Goal: Information Seeking & Learning: Learn about a topic

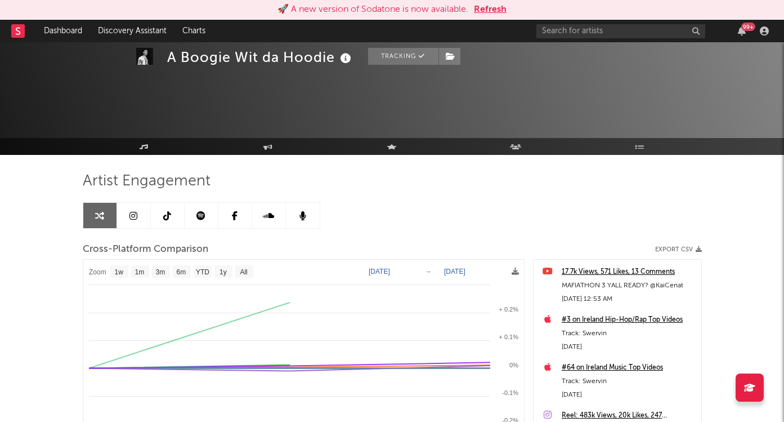
select select "1w"
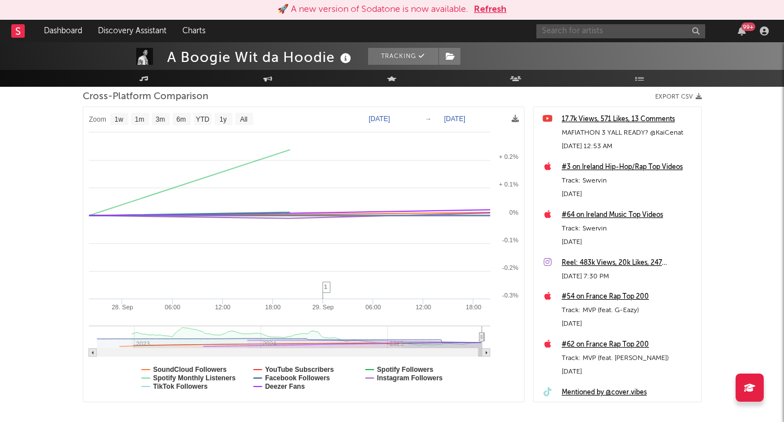
click at [573, 32] on input "text" at bounding box center [621, 31] width 169 height 14
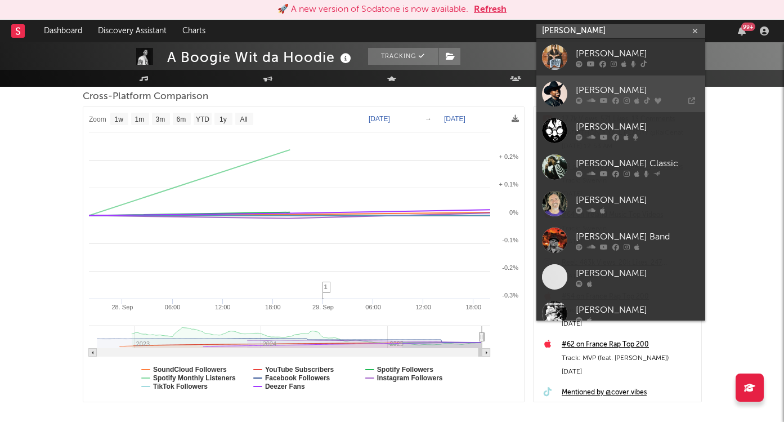
type input "mike cla"
click at [622, 80] on link "[PERSON_NAME]" at bounding box center [621, 93] width 169 height 37
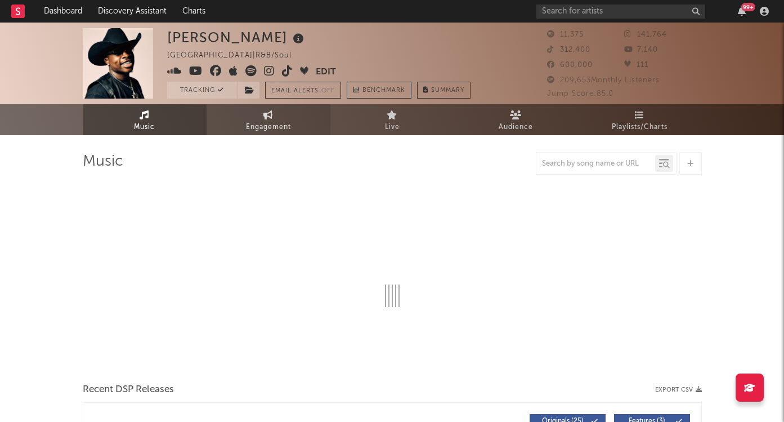
click at [271, 125] on span "Engagement" at bounding box center [268, 128] width 45 height 14
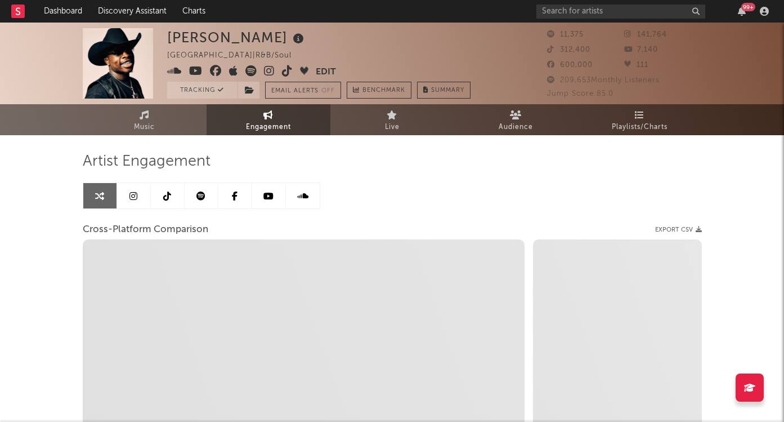
select select "1w"
click at [154, 123] on span "Music" at bounding box center [144, 128] width 21 height 14
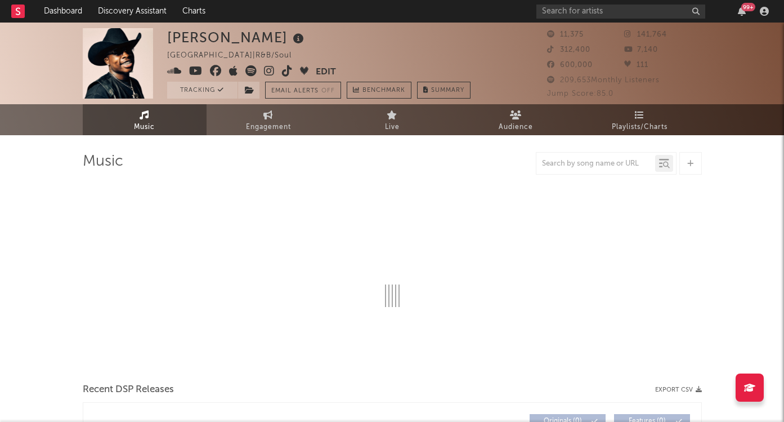
select select "6m"
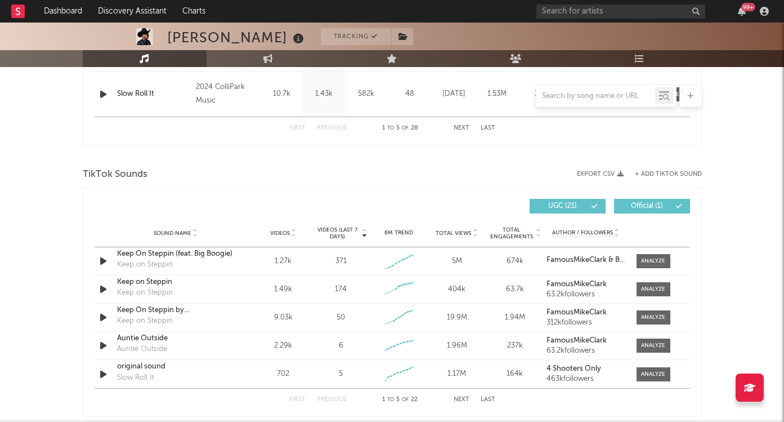
scroll to position [675, 0]
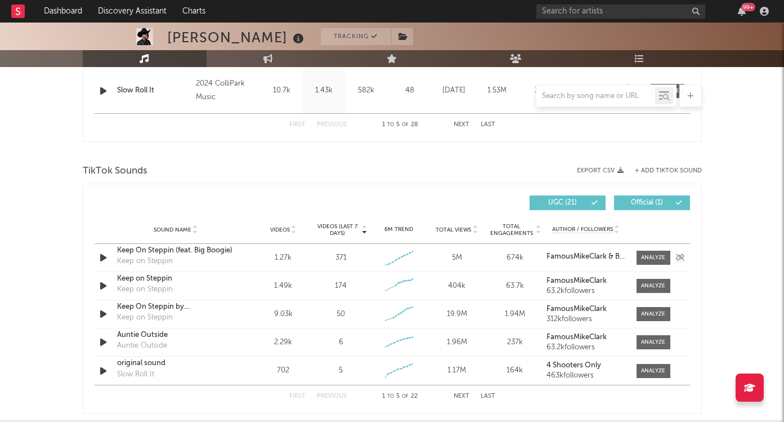
click at [214, 249] on div "Keep On Steppin (feat. Big Boogie)" at bounding box center [176, 250] width 118 height 11
click at [658, 257] on div at bounding box center [653, 257] width 24 height 8
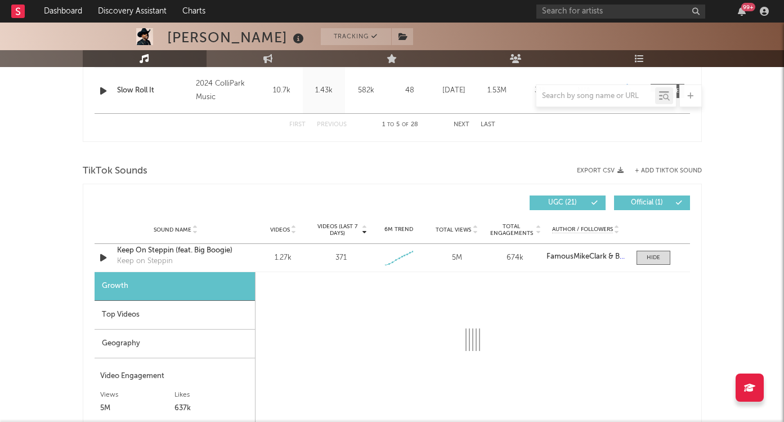
select select "1w"
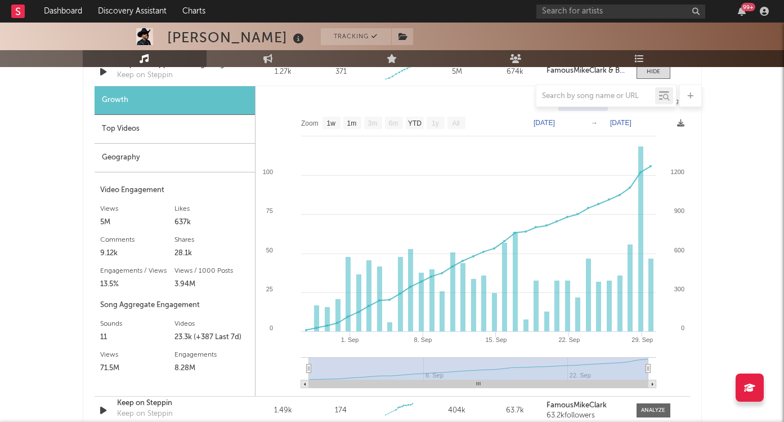
scroll to position [853, 0]
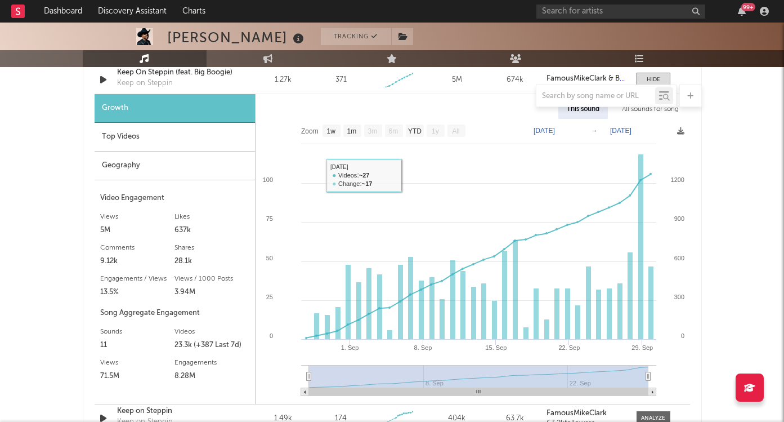
click at [195, 137] on div "Top Videos" at bounding box center [175, 137] width 160 height 29
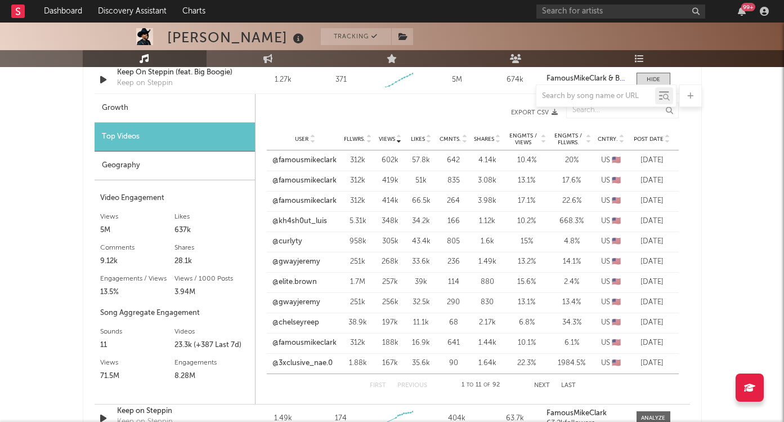
click at [666, 136] on icon at bounding box center [668, 137] width 6 height 5
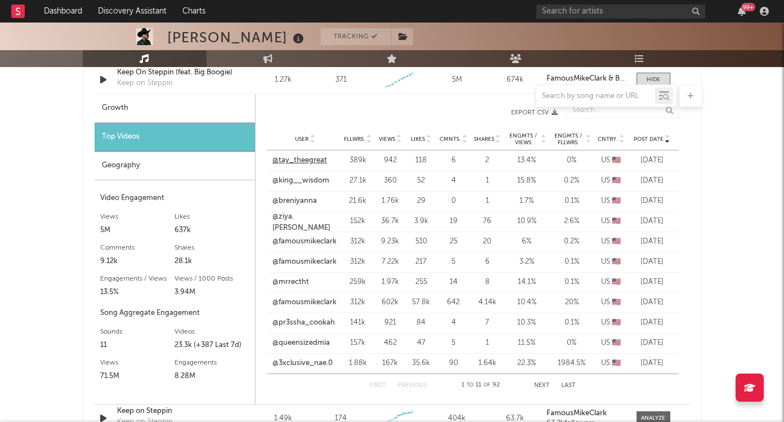
click at [313, 159] on link "@tay_theegreat" at bounding box center [300, 160] width 55 height 11
click at [225, 97] on div at bounding box center [392, 95] width 619 height 23
click at [238, 108] on div "Growth" at bounding box center [175, 108] width 160 height 29
select select "1w"
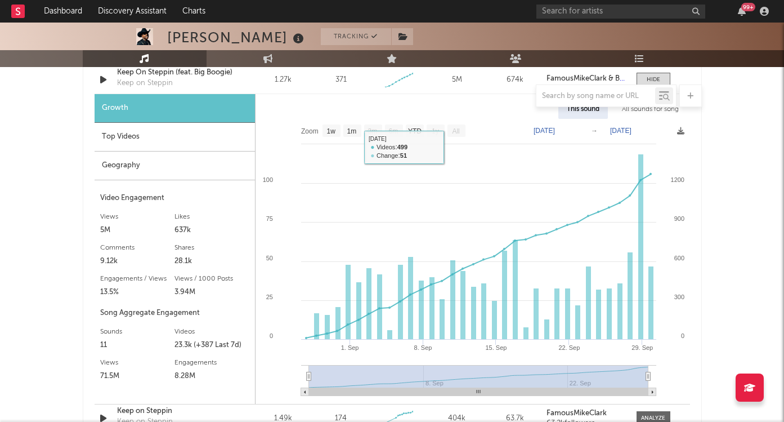
click at [188, 144] on div "Top Videos" at bounding box center [175, 137] width 160 height 29
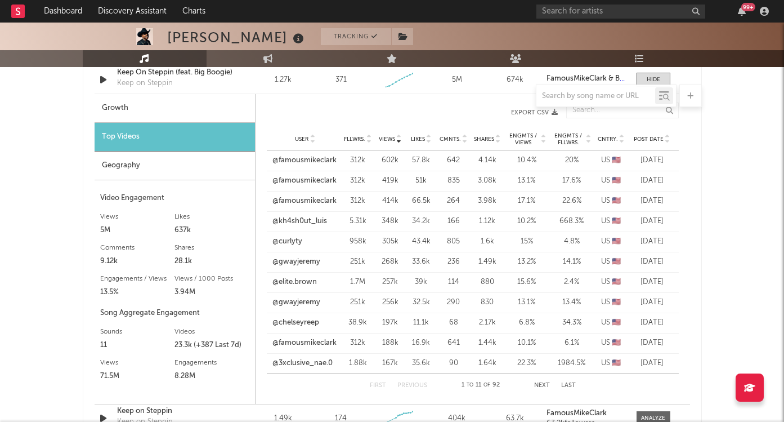
click at [654, 139] on span "Post Date" at bounding box center [649, 139] width 30 height 7
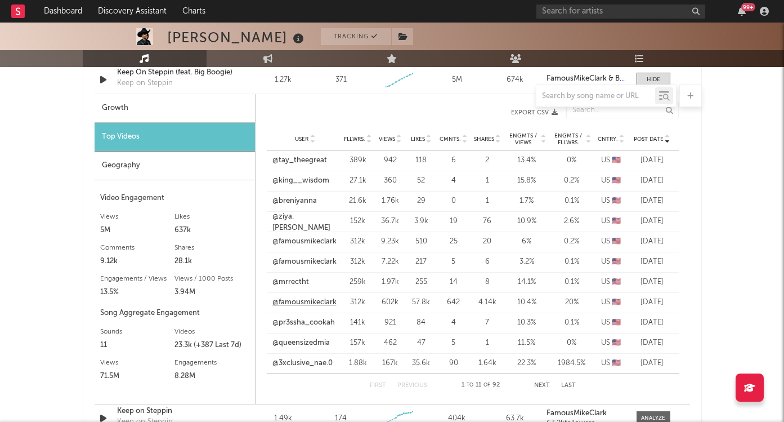
click at [332, 302] on link "@famousmikeclark" at bounding box center [305, 302] width 64 height 11
click at [296, 283] on link "@mrrectht" at bounding box center [291, 282] width 37 height 11
click at [305, 264] on link "@famousmikeclark" at bounding box center [305, 261] width 64 height 11
click at [307, 242] on link "@famousmikeclark" at bounding box center [305, 241] width 64 height 11
click at [305, 218] on link "@ziya.[PERSON_NAME]" at bounding box center [306, 222] width 66 height 22
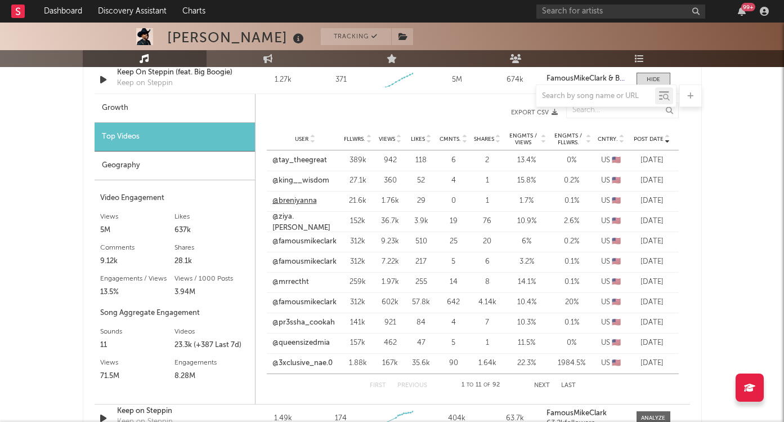
click at [298, 199] on link "@breniyanna" at bounding box center [295, 200] width 44 height 11
click at [305, 179] on link "@king__wisdom" at bounding box center [301, 180] width 57 height 11
click at [313, 163] on link "@tay_theegreat" at bounding box center [300, 160] width 55 height 11
